Goal: Task Accomplishment & Management: Complete application form

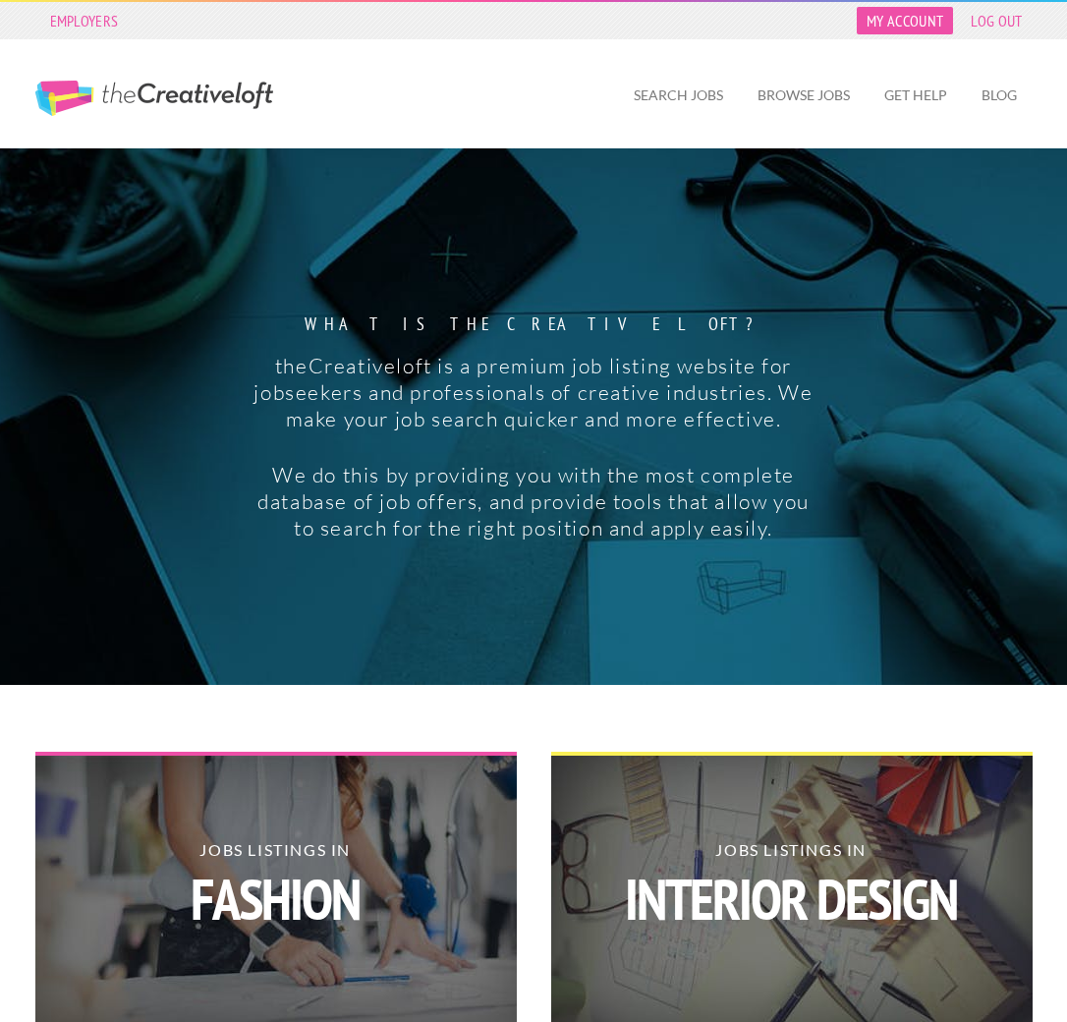
click at [899, 21] on link "My Account" at bounding box center [905, 21] width 96 height 28
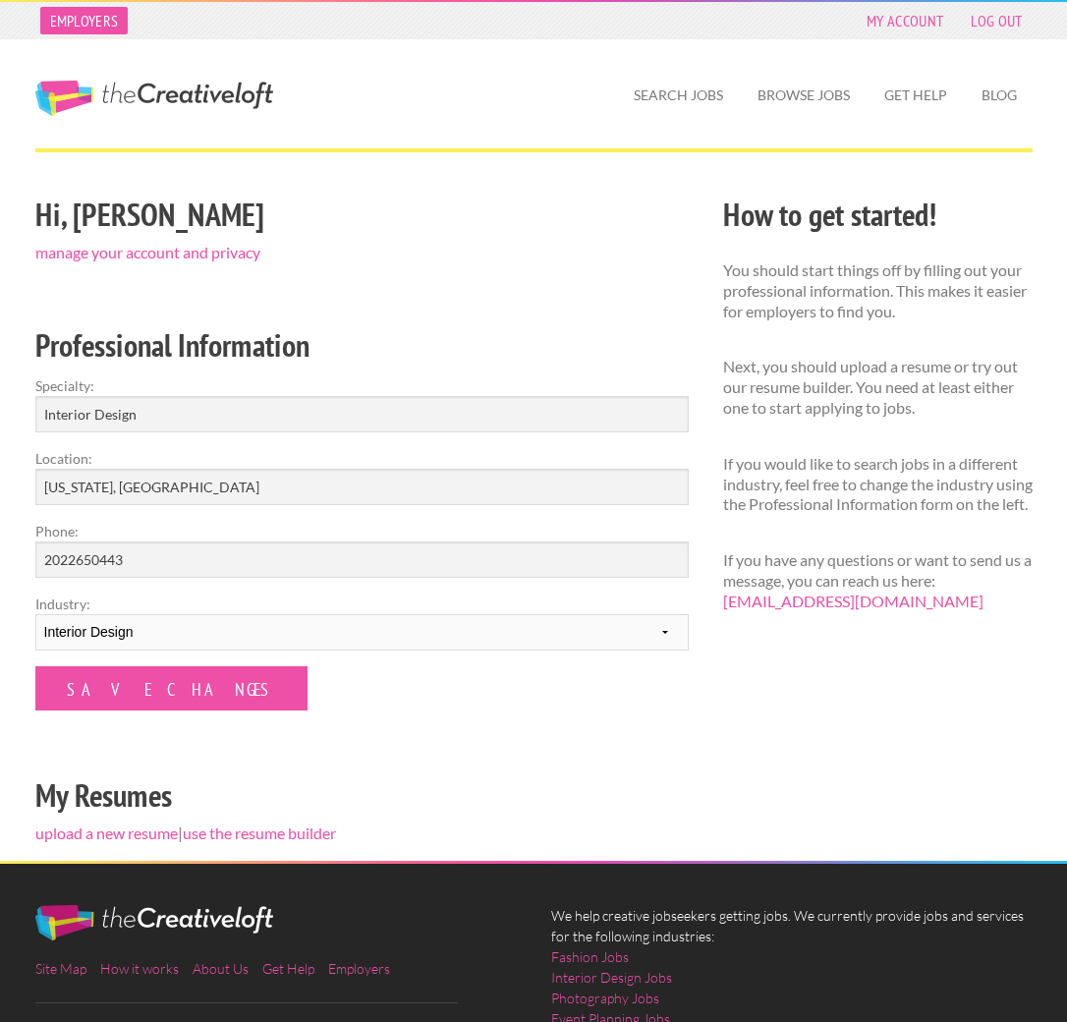
click at [94, 17] on link "Employers" at bounding box center [84, 21] width 88 height 28
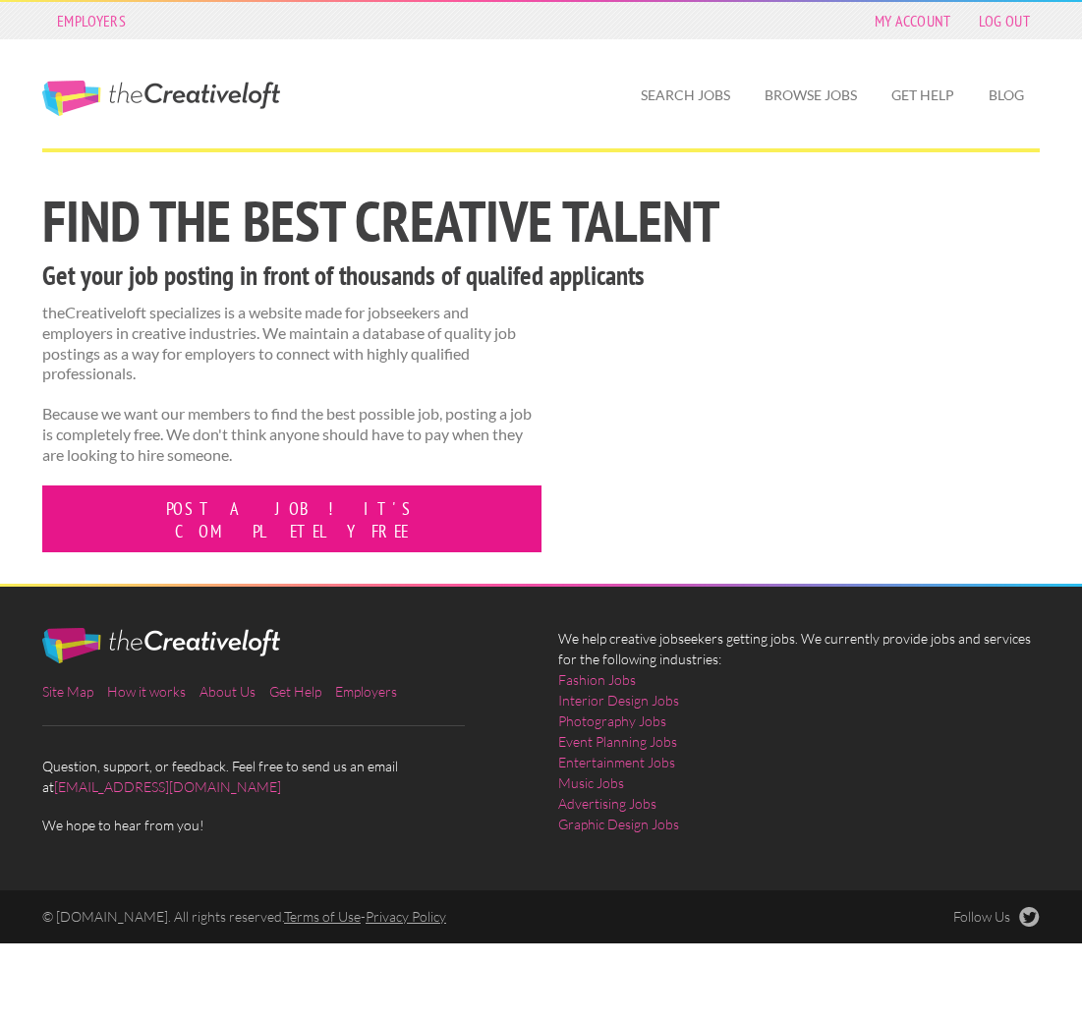
click at [250, 509] on link "Post a job! It's completely free" at bounding box center [291, 518] width 499 height 67
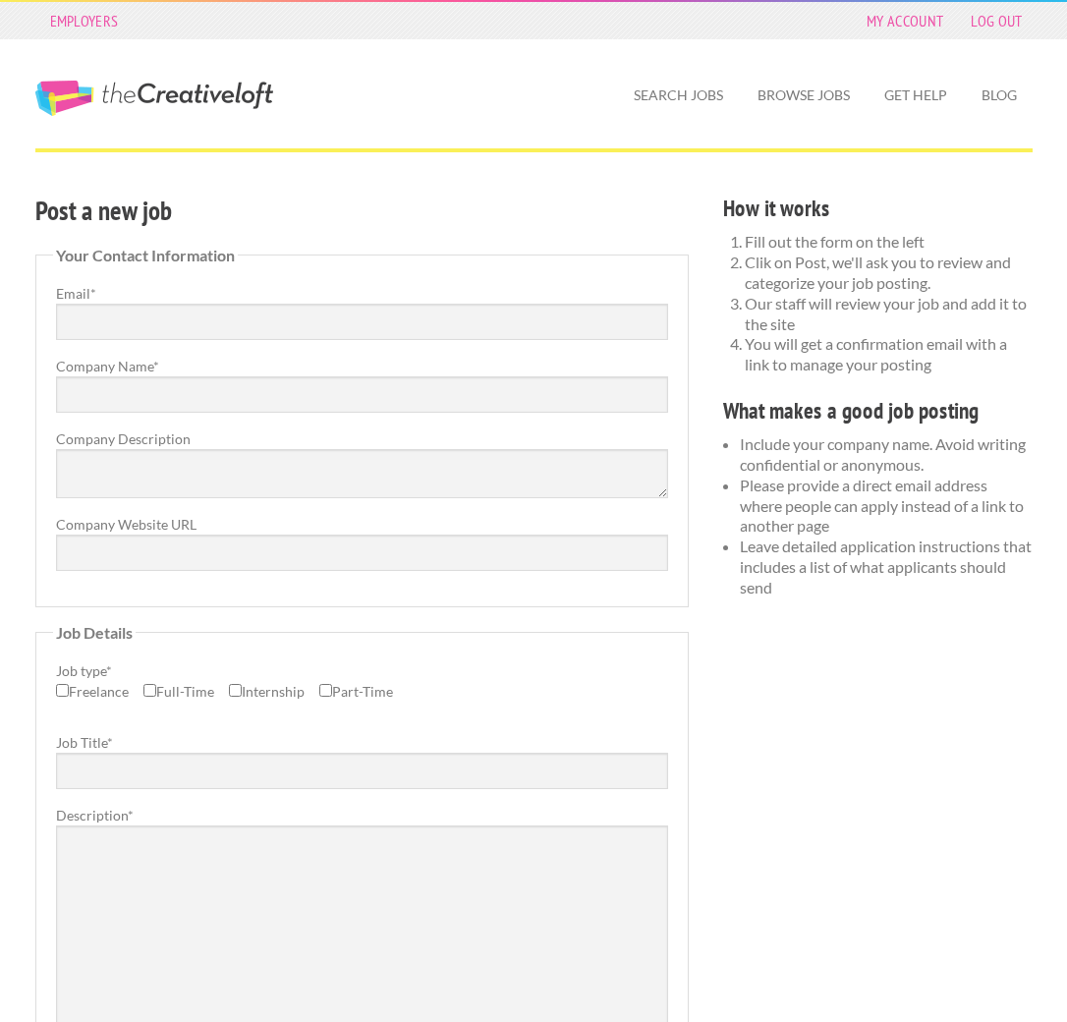
click at [195, 111] on link "The Creative Loft" at bounding box center [154, 98] width 238 height 35
